Goal: Transaction & Acquisition: Book appointment/travel/reservation

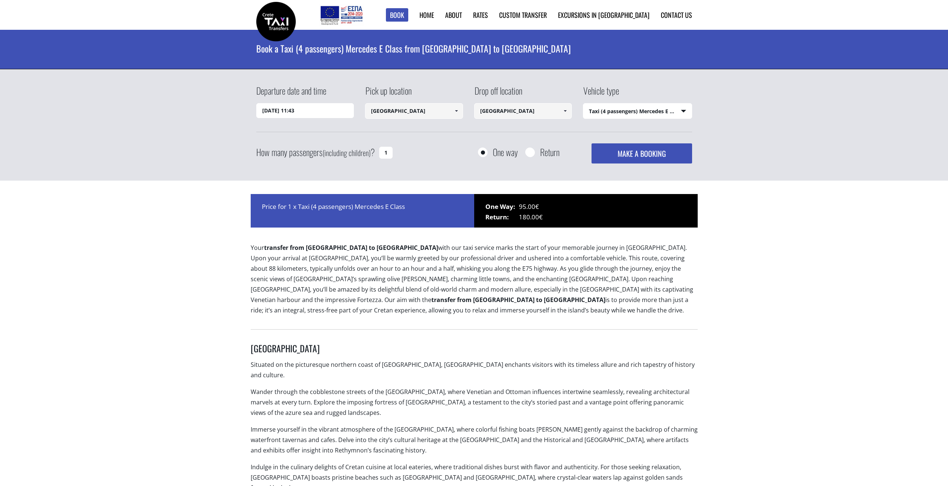
select select "540"
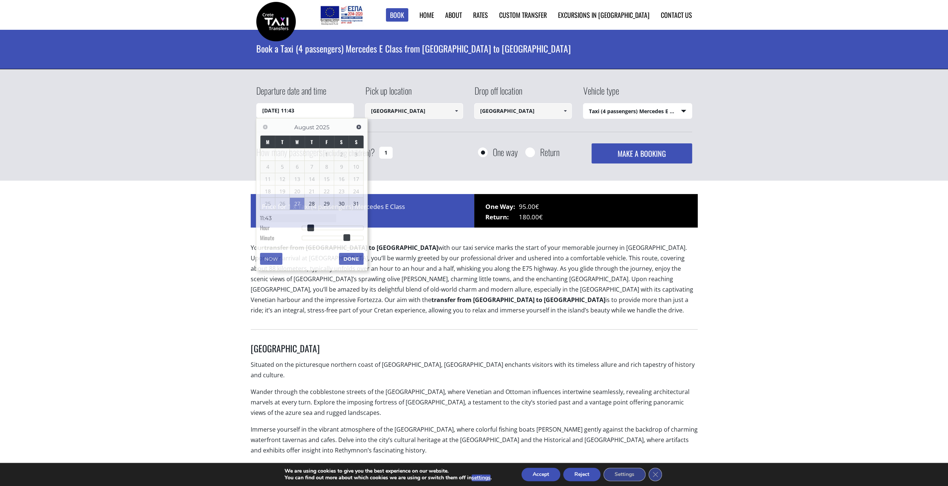
click at [326, 109] on input "27/08/2025 11:43" at bounding box center [305, 110] width 98 height 15
click at [358, 129] on span "Next" at bounding box center [359, 127] width 6 height 6
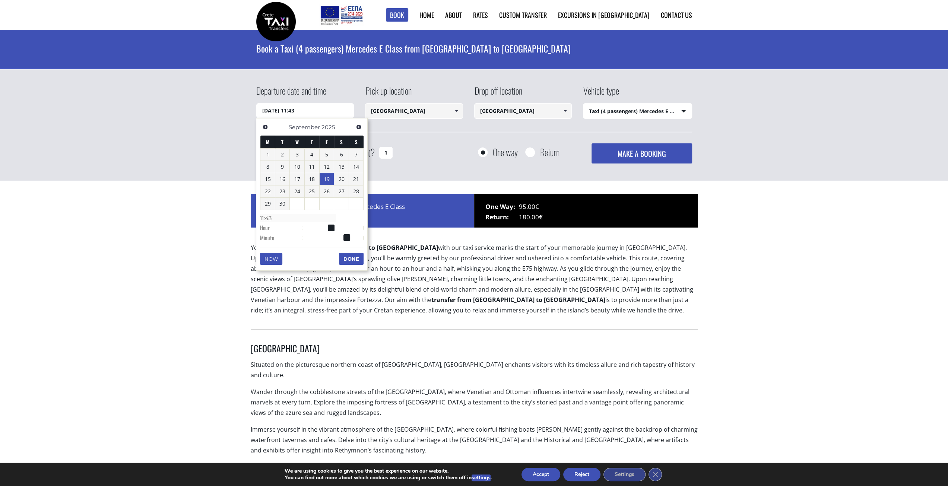
click at [331, 179] on link "19" at bounding box center [327, 179] width 15 height 12
type input "19/09/2025 01:00"
type input "01:00"
type input "19/09/2025 02:00"
type input "02:00"
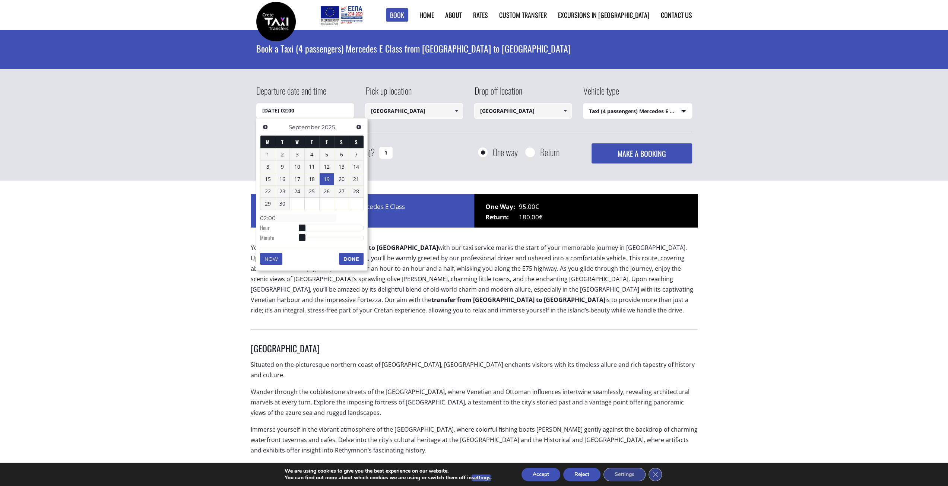
type input "19/09/2025 03:00"
type input "03:00"
type input "19/09/2025 04:00"
type input "04:00"
type input "19/09/2025 05:00"
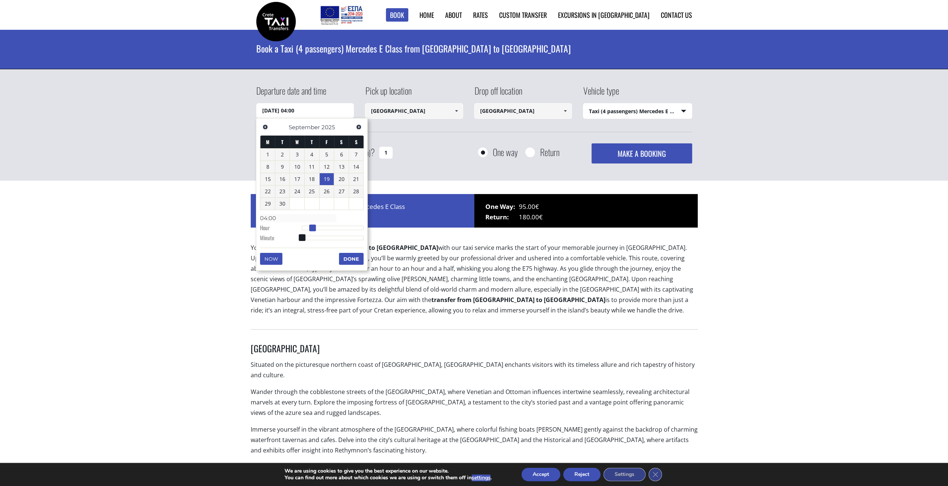
type input "05:00"
type input "19/09/2025 06:00"
type input "06:00"
type input "19/09/2025 07:00"
type input "07:00"
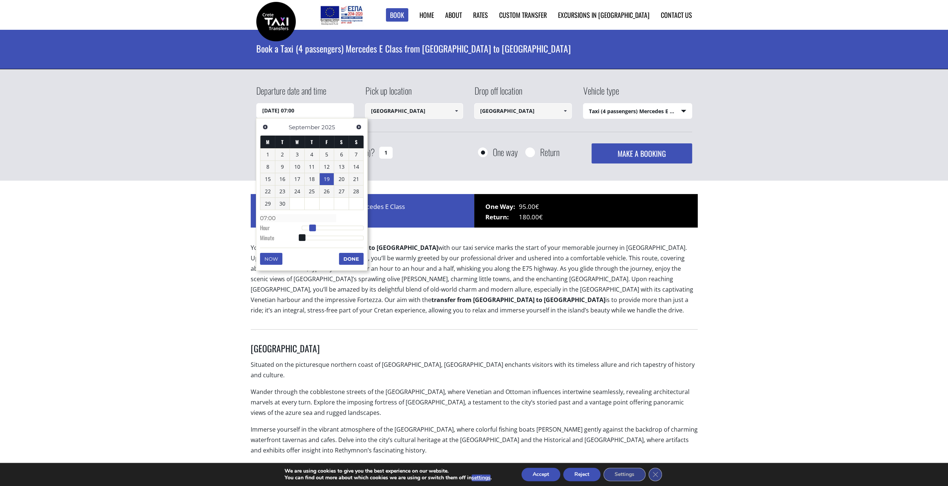
type input "19/09/2025 08:00"
type input "08:00"
type input "19/09/2025 09:00"
type input "09:00"
type input "19/09/2025 10:00"
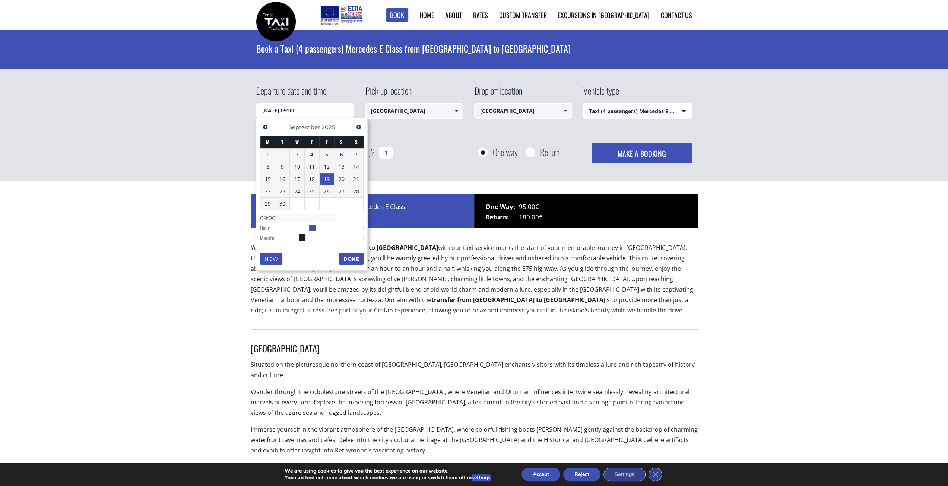
type input "10:00"
type input "19/09/2025 11:00"
type input "11:00"
type input "19/09/2025 12:00"
type input "12:00"
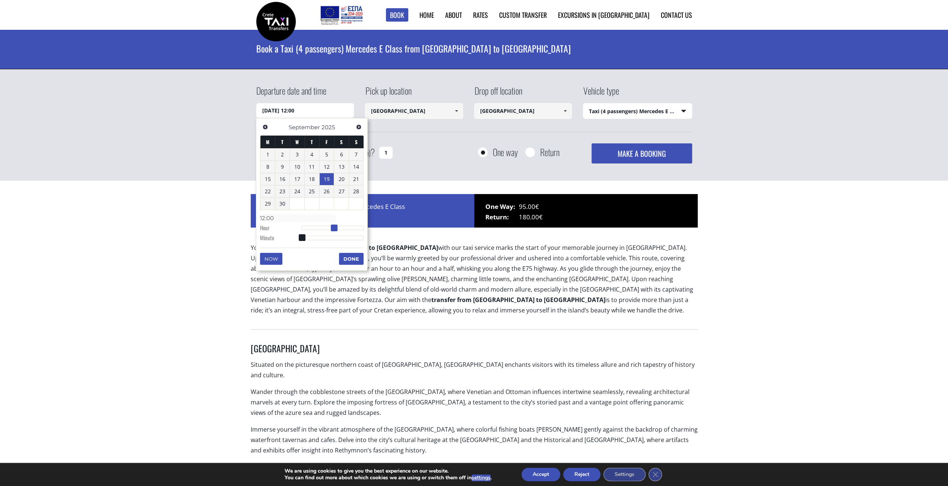
type input "19/09/2025 13:00"
type input "13:00"
type input "19/09/2025 14:00"
type input "14:00"
type input "19/09/2025 15:00"
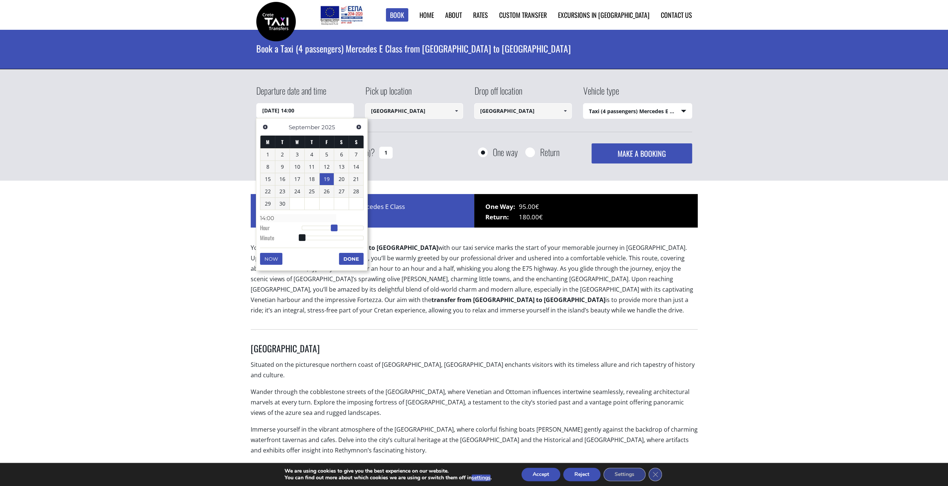
type input "15:00"
type input "19/09/2025 16:00"
type input "16:00"
type input "19/09/2025 17:00"
type input "17:00"
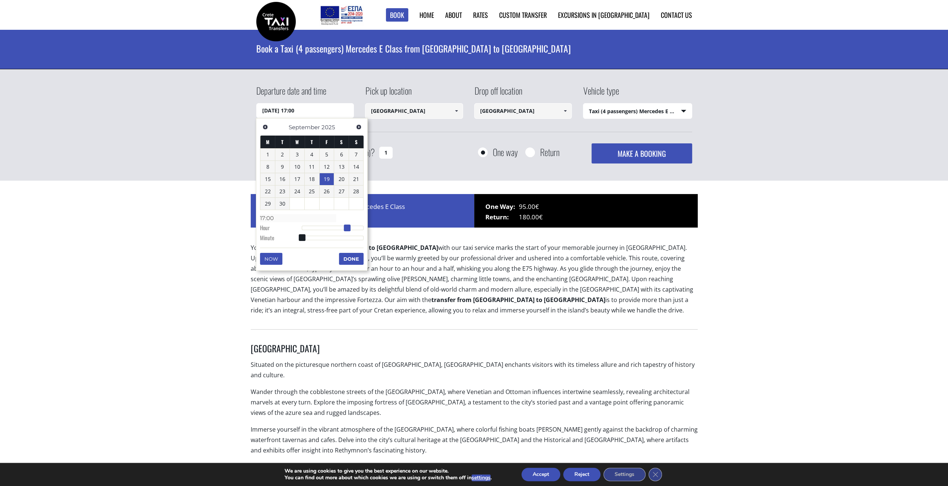
type input "19/09/2025 18:00"
type input "18:00"
type input "19/09/2025 19:00"
type input "19:00"
type input "19/09/2025 20:00"
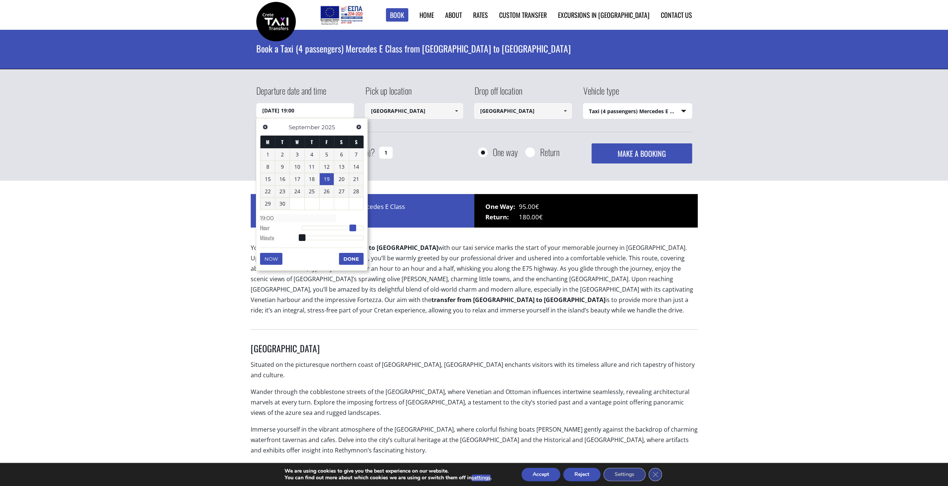
type input "20:00"
type input "19/09/2025 21:00"
type input "21:00"
type input "19/09/2025 22:00"
type input "22:00"
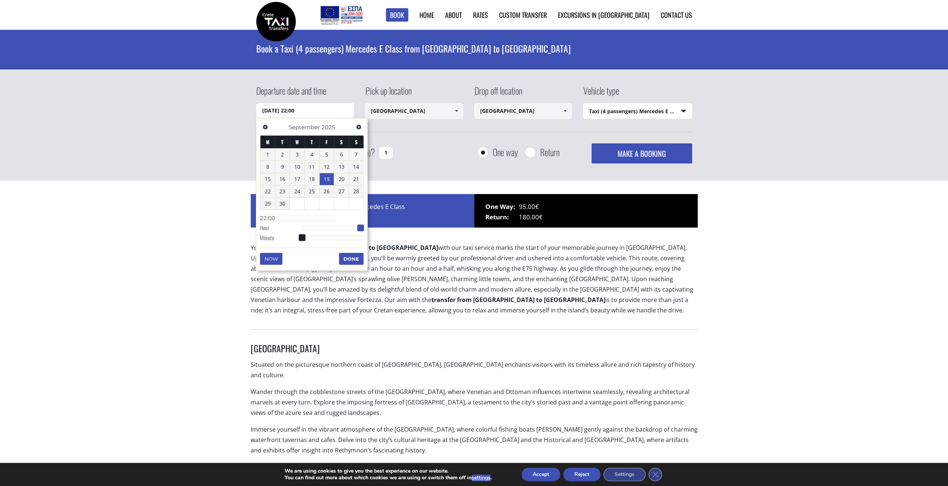
type input "[DATE] 23:00"
type input "23:00"
drag, startPoint x: 300, startPoint y: 225, endPoint x: 363, endPoint y: 232, distance: 63.0
click at [363, 232] on dl "Time 23:00 Hour Minute Second Millisecond Microsecond Time Zone -1200 -1100 -10…" at bounding box center [312, 228] width 104 height 32
click at [349, 258] on button "Done" at bounding box center [351, 259] width 25 height 12
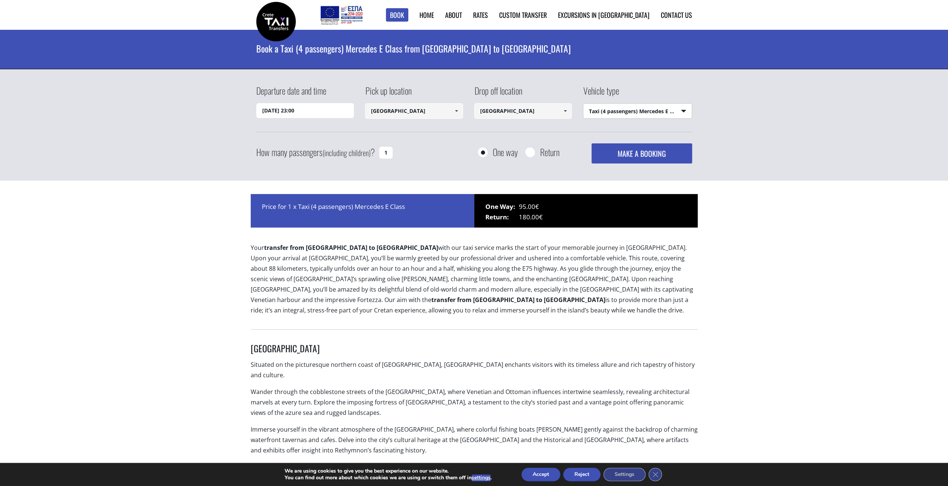
click at [658, 113] on select "Select vehicle type Taxi (4 passengers) Mercedes E Class Mini Van (7 passengers…" at bounding box center [638, 112] width 108 height 16
select select
click at [584, 104] on select "Select vehicle type Taxi (4 passengers) Mercedes E Class Mini Van (7 passengers…" at bounding box center [638, 112] width 108 height 16
click at [535, 152] on span at bounding box center [530, 152] width 9 height 9
click at [531, 154] on input "Return" at bounding box center [529, 152] width 9 height 9
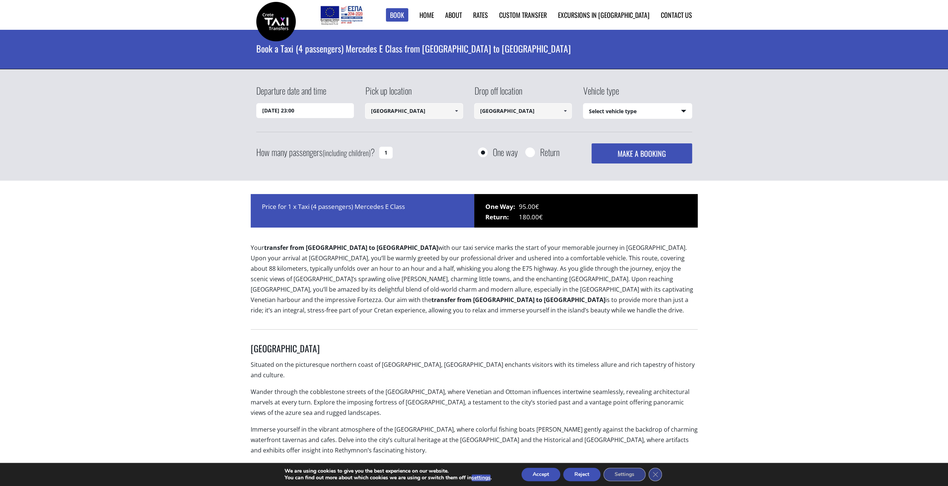
radio input "true"
type input "[GEOGRAPHIC_DATA]"
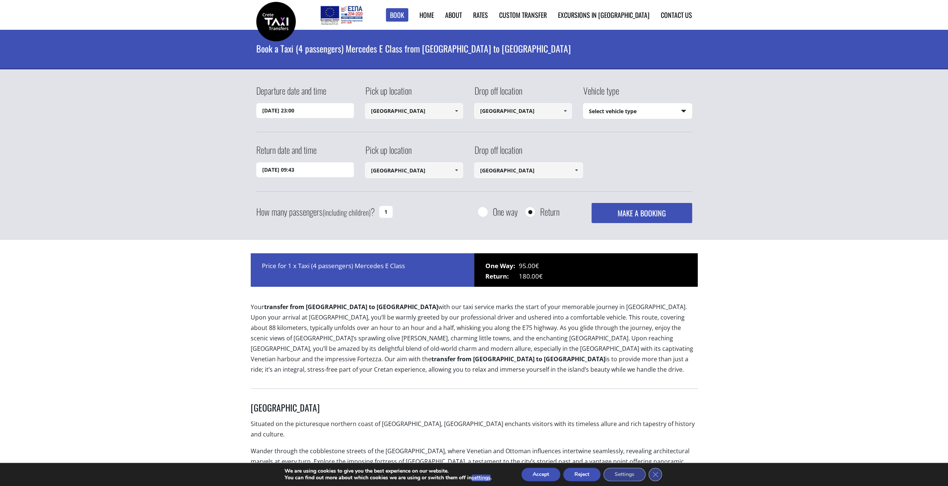
drag, startPoint x: 384, startPoint y: 212, endPoint x: 393, endPoint y: 214, distance: 9.6
click at [393, 214] on div "How many passengers (including children) ? 1" at bounding box center [332, 212] width 153 height 18
type input "0"
click at [407, 205] on div "How many passengers (including children) ? 0" at bounding box center [332, 212] width 153 height 18
click at [346, 171] on input "28/08/2025 09:43" at bounding box center [305, 169] width 98 height 15
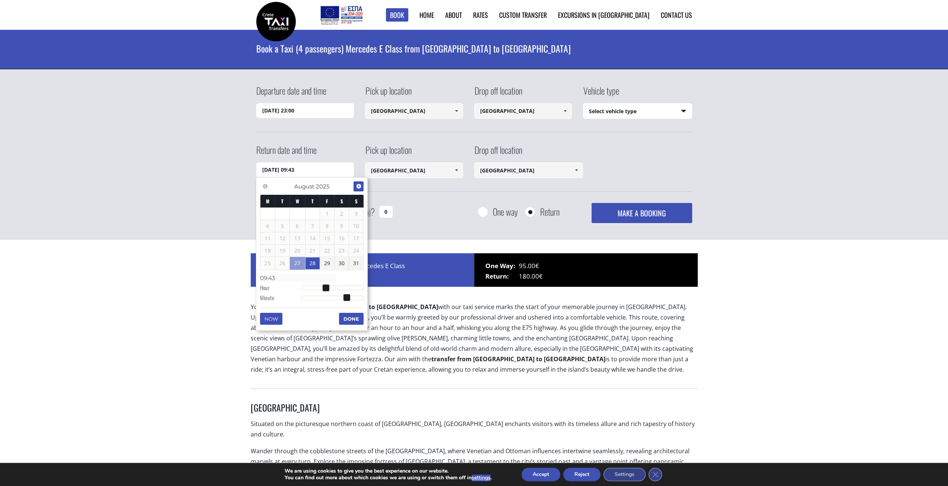
click at [359, 185] on span "Next" at bounding box center [359, 186] width 6 height 6
click at [326, 249] on link "26" at bounding box center [327, 251] width 15 height 12
click at [418, 170] on input "[GEOGRAPHIC_DATA]" at bounding box center [414, 170] width 98 height 16
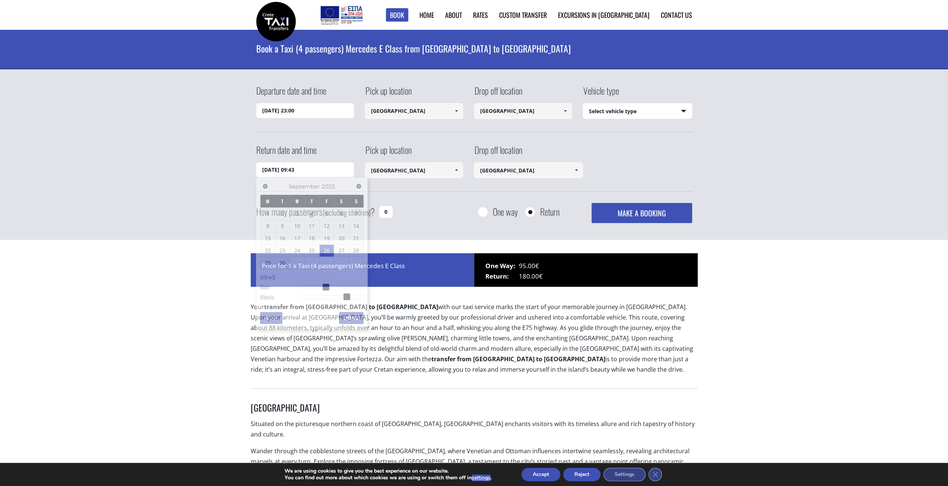
click at [347, 171] on input "26/09/2025 09:43" at bounding box center [305, 169] width 98 height 15
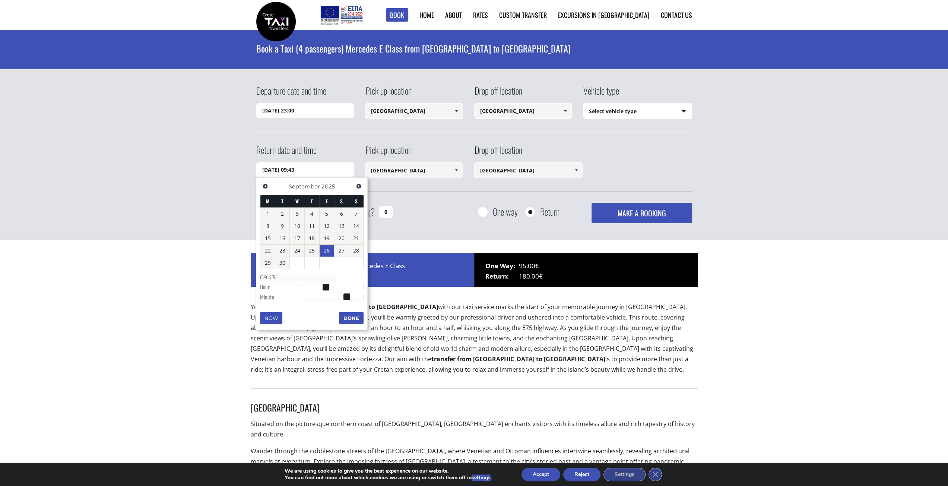
drag, startPoint x: 325, startPoint y: 282, endPoint x: 329, endPoint y: 283, distance: 4.2
click at [335, 282] on dd "09:43" at bounding box center [312, 278] width 104 height 10
type input "26/09/2025 10:43"
type input "10:43"
type input "26/09/2025 11:43"
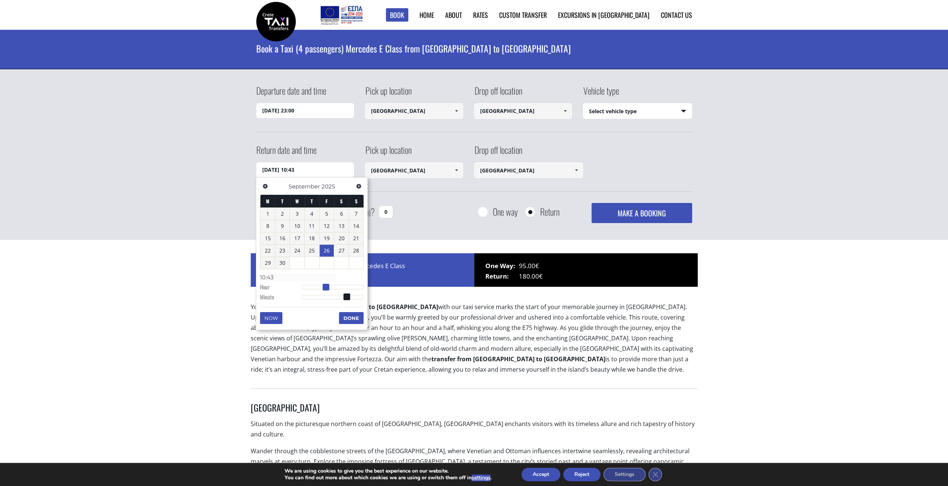
type input "11:43"
type input "26/09/2025 12:43"
type input "12:43"
type input "26/09/2025 13:43"
type input "13:43"
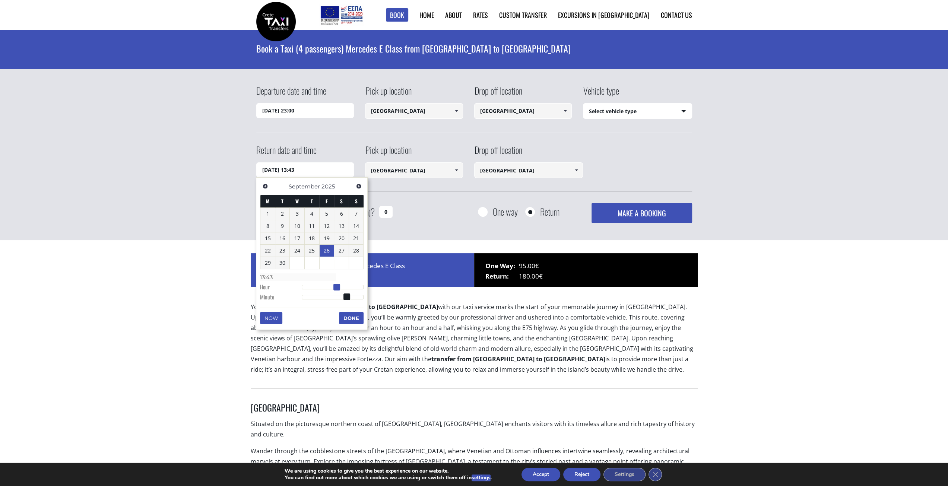
type input "26/09/2025 14:43"
type input "14:43"
type input "26/09/2025 15:43"
type input "15:43"
type input "26/09/2025 16:43"
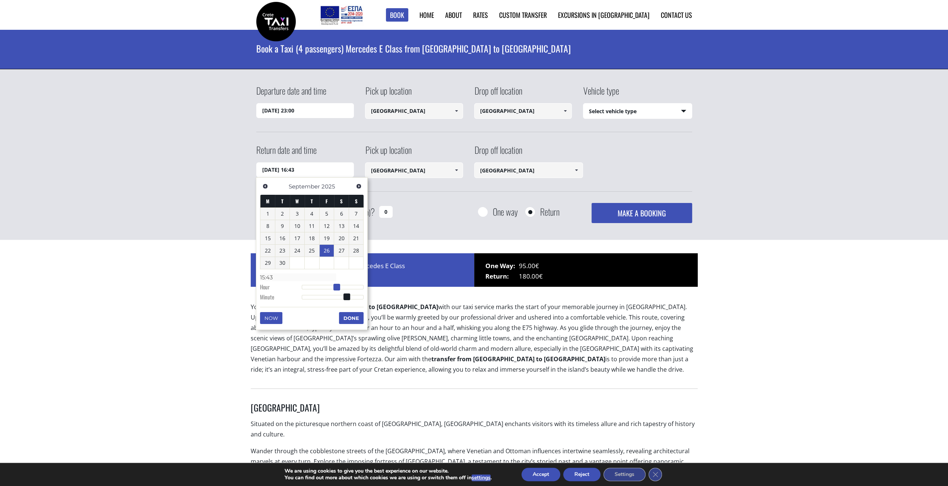
type input "16:43"
type input "26/09/2025 17:43"
type input "17:43"
type input "26/09/2025 18:43"
type input "18:43"
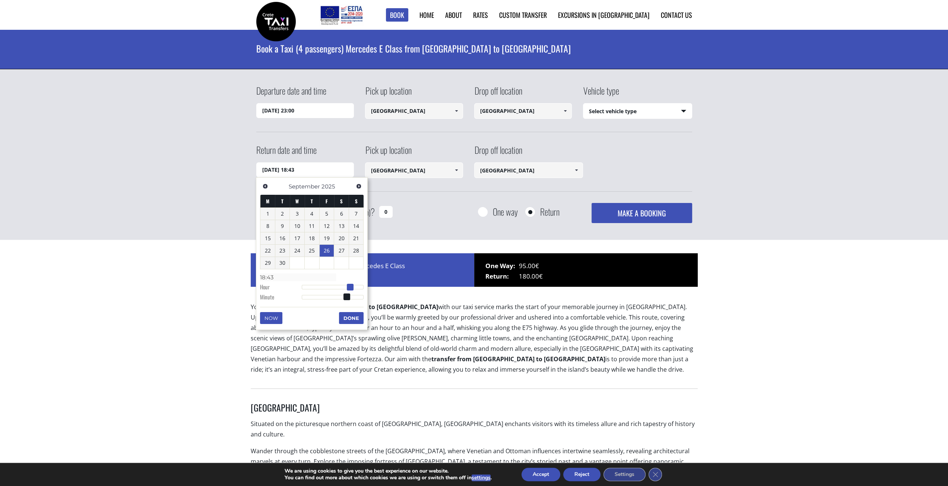
drag, startPoint x: 325, startPoint y: 287, endPoint x: 350, endPoint y: 286, distance: 24.6
click at [350, 286] on span at bounding box center [350, 287] width 7 height 7
type input "26/09/2025 17:43"
type input "17:43"
type input "26/09/2025 16:43"
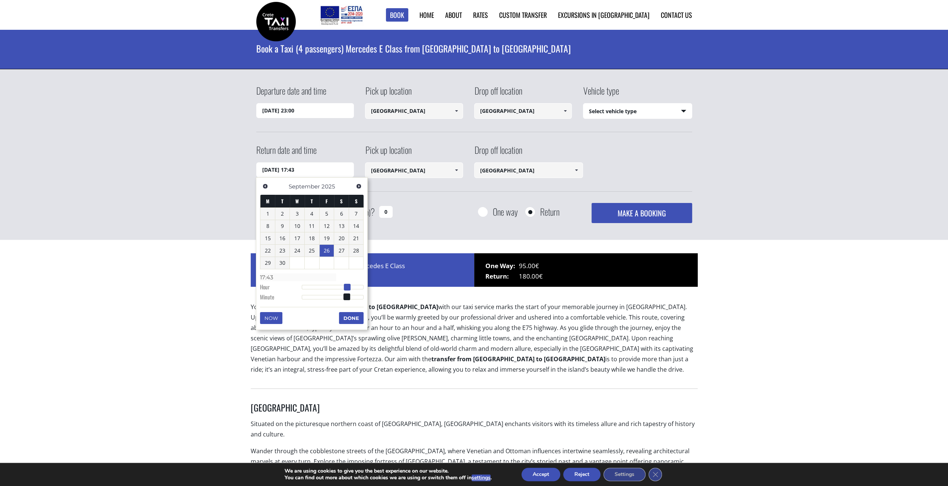
type input "16:43"
type input "26/09/2025 15:43"
type input "15:43"
type input "26/09/2025 16:43"
type input "16:43"
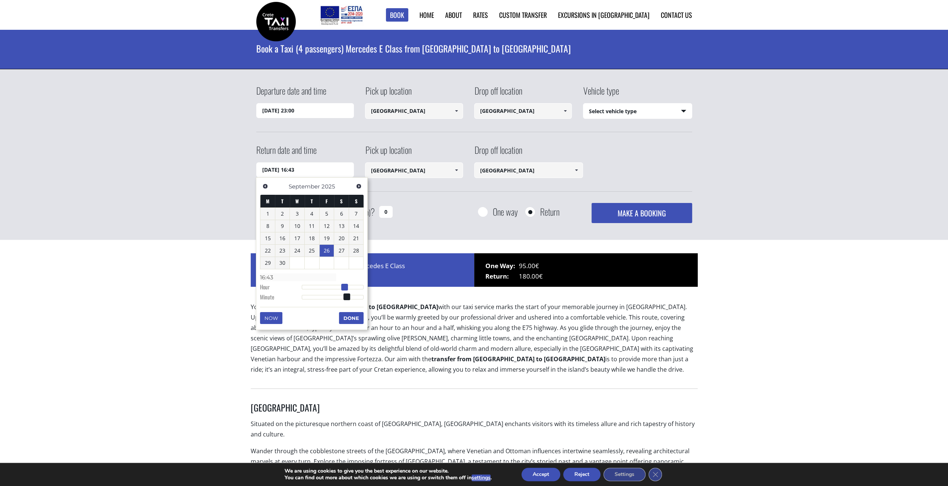
type input "26/09/2025 17:43"
type input "17:43"
click at [346, 288] on span at bounding box center [347, 287] width 7 height 7
type input "26/09/2025 16:43"
type input "16:43"
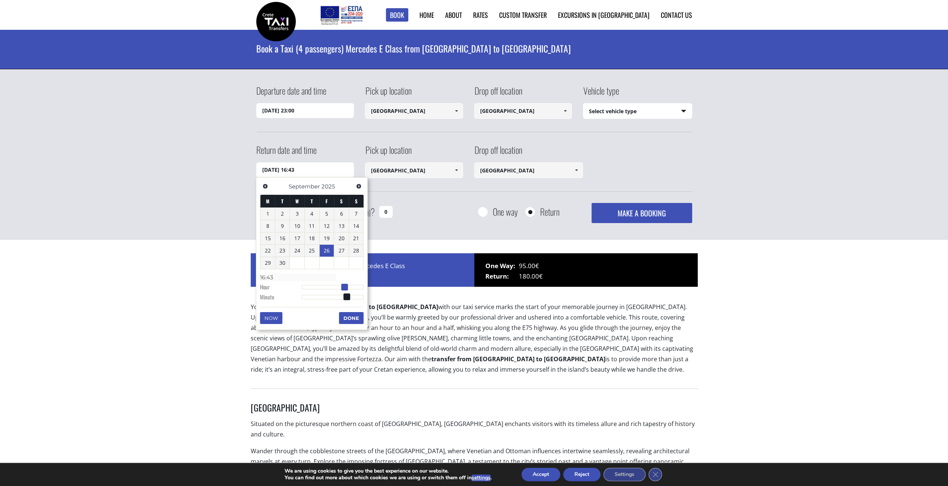
type input "26/09/2025 17:43"
type input "17:43"
type input "26/09/2025 18:43"
type input "18:43"
type input "26/09/2025 19:43"
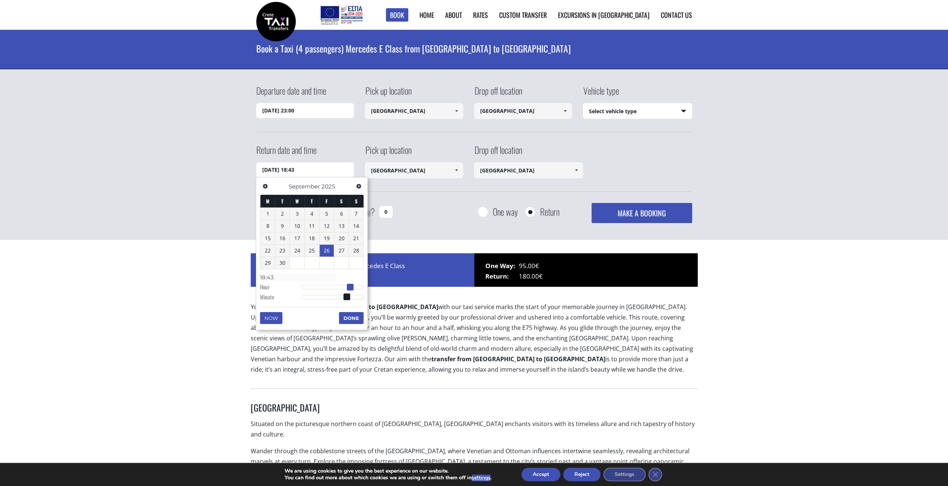
type input "19:43"
drag, startPoint x: 347, startPoint y: 287, endPoint x: 357, endPoint y: 303, distance: 18.5
click at [354, 290] on span at bounding box center [353, 287] width 7 height 7
click at [358, 312] on button "Done" at bounding box center [351, 318] width 25 height 12
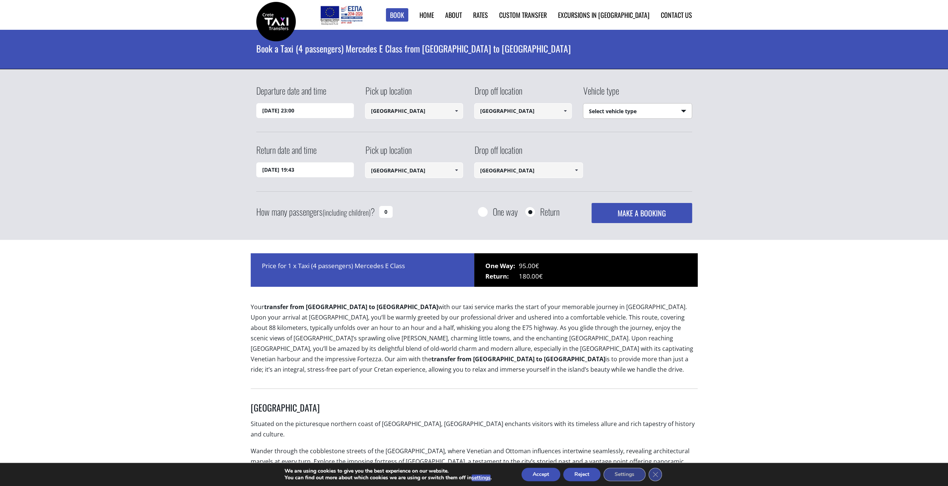
click at [660, 105] on select "Select vehicle type Taxi (4 passengers) Mercedes E Class Mini Van (7 passengers…" at bounding box center [638, 112] width 108 height 16
click at [660, 106] on select "Select vehicle type Taxi (4 passengers) Mercedes E Class Mini Van (7 passengers…" at bounding box center [638, 112] width 108 height 16
click at [654, 214] on button "MAKE A BOOKING" at bounding box center [642, 213] width 100 height 20
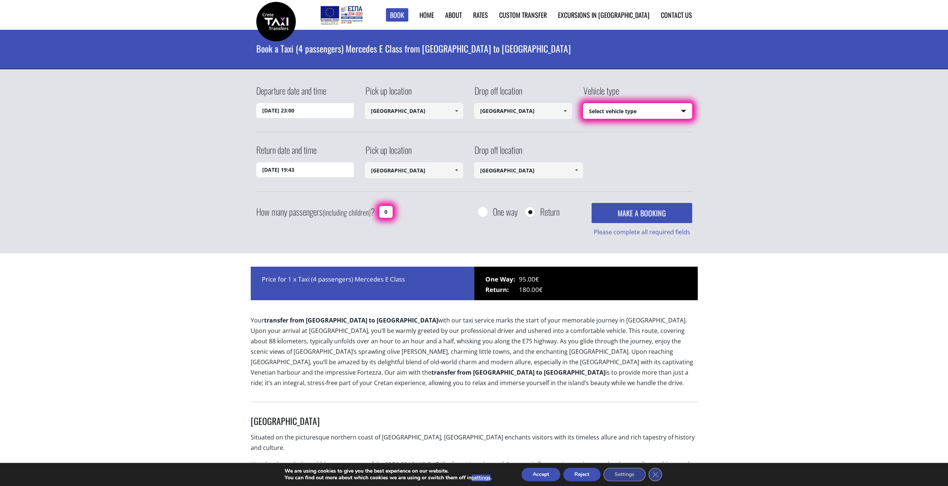
drag, startPoint x: 391, startPoint y: 211, endPoint x: 385, endPoint y: 213, distance: 6.1
click at [380, 210] on input "0" at bounding box center [385, 212] width 13 height 12
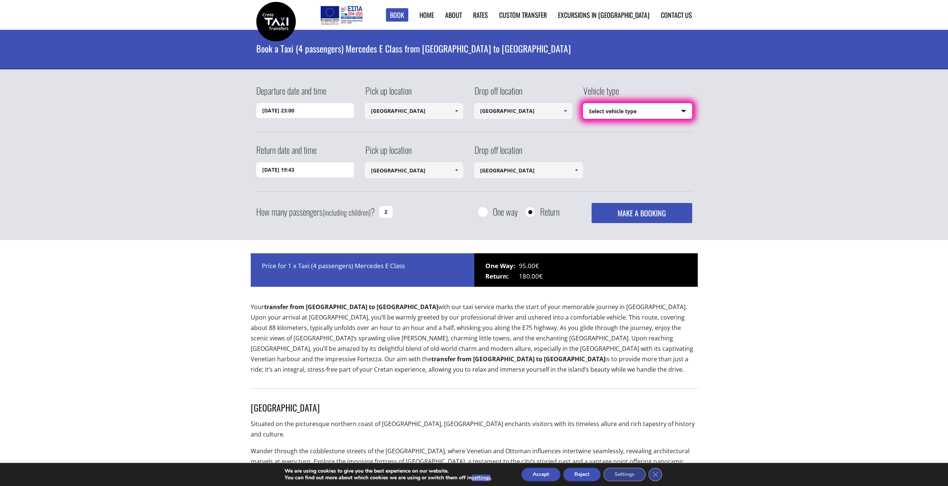
type input "2"
click at [675, 152] on div "Return date and time 26/09/2025 19:43 Pick up location Select pickup location S…" at bounding box center [474, 167] width 436 height 48
click at [656, 115] on select "Select vehicle type Taxi (4 passengers) Mercedes E Class Mini Van (7 passengers…" at bounding box center [638, 112] width 108 height 16
select select "540"
click at [584, 104] on select "Select vehicle type Taxi (4 passengers) Mercedes E Class Mini Van (7 passengers…" at bounding box center [638, 112] width 108 height 16
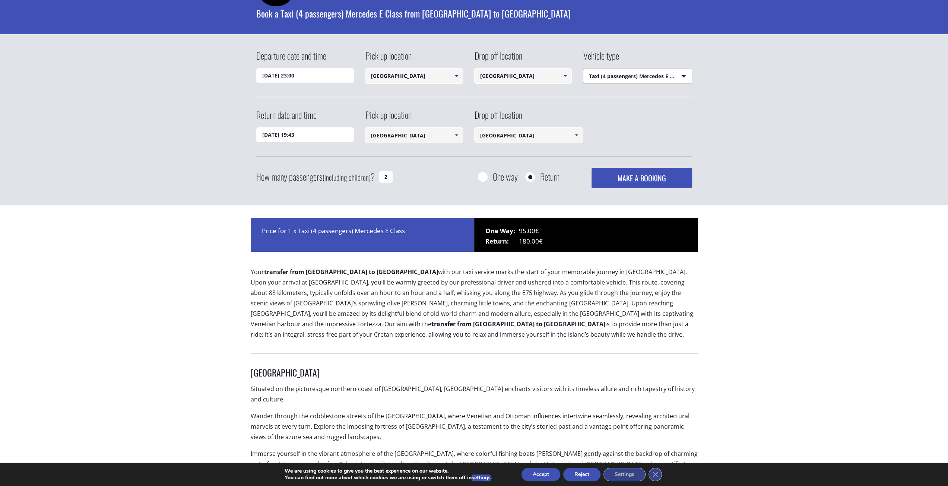
scroll to position [37, 0]
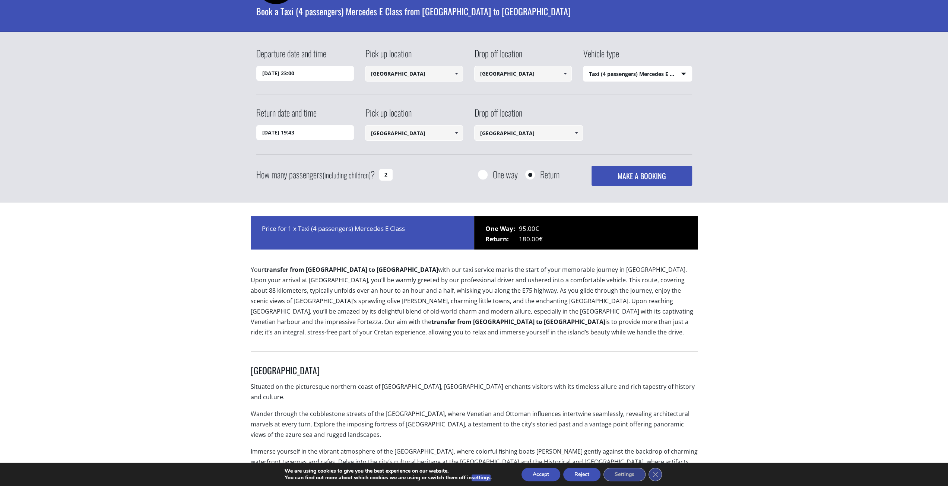
click at [620, 174] on button "MAKE A BOOKING" at bounding box center [642, 176] width 100 height 20
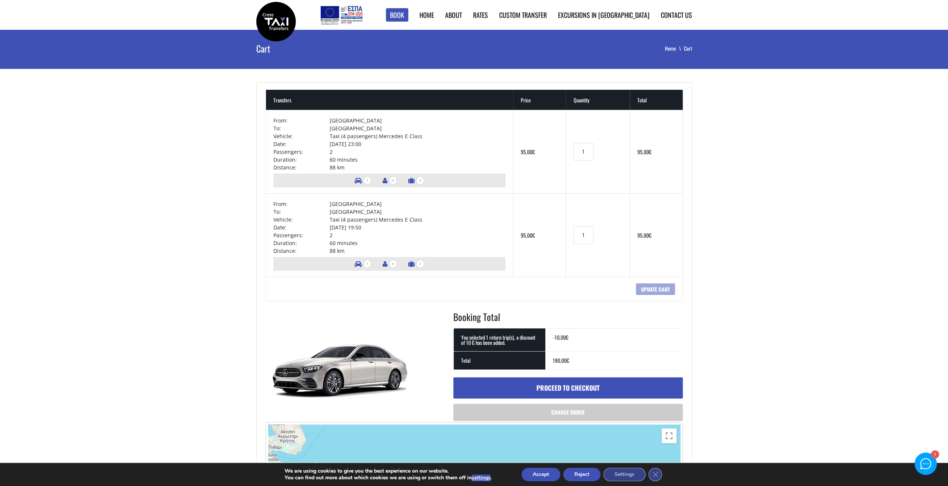
click at [392, 263] on span "4" at bounding box center [393, 264] width 8 height 9
drag, startPoint x: 393, startPoint y: 263, endPoint x: 386, endPoint y: 258, distance: 8.5
click at [386, 258] on li "4" at bounding box center [390, 264] width 22 height 14
click at [391, 180] on span "4" at bounding box center [393, 180] width 8 height 9
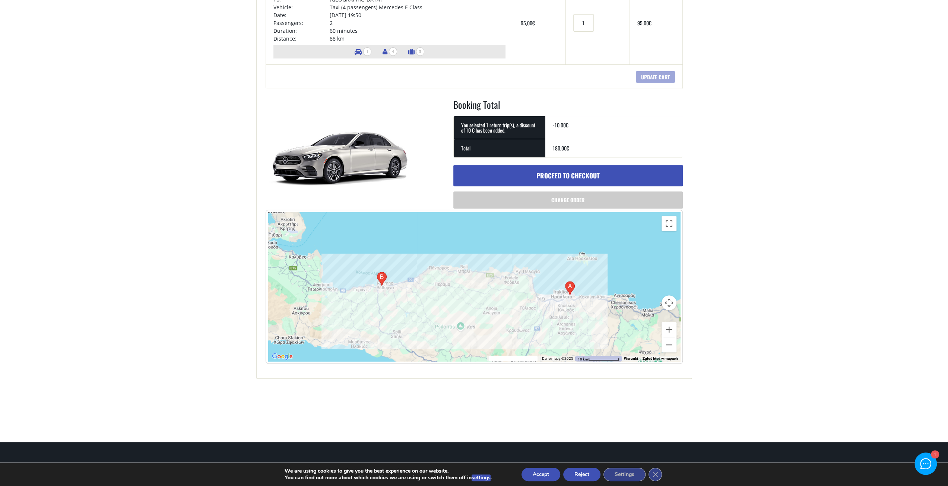
scroll to position [224, 0]
